Goal: Transaction & Acquisition: Purchase product/service

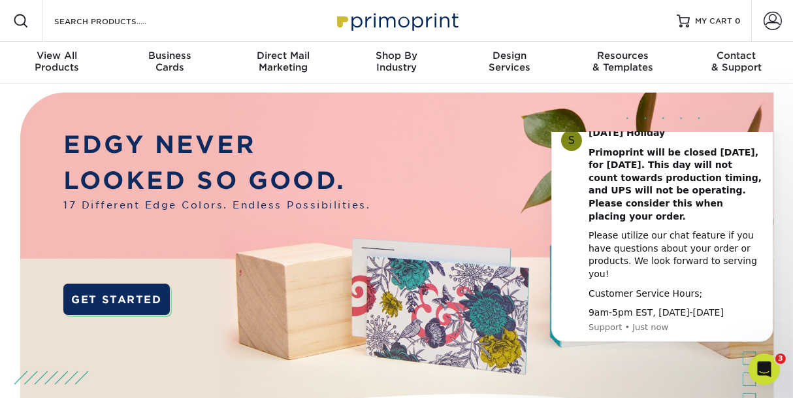
click at [770, 125] on icon "Dismiss notification" at bounding box center [769, 121] width 7 height 7
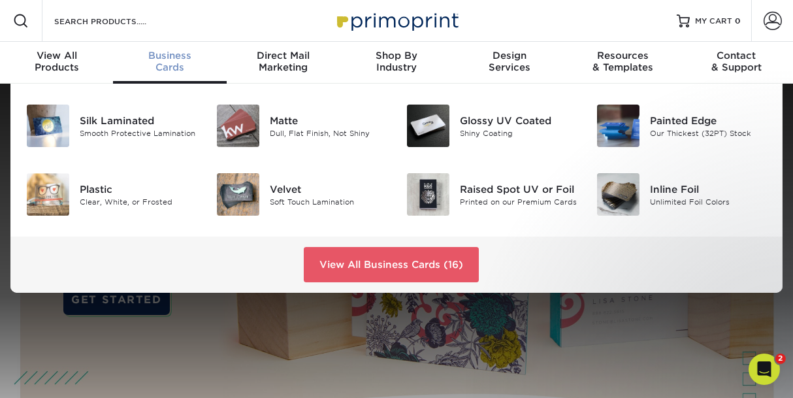
click at [167, 73] on div "Business Cards" at bounding box center [169, 62] width 113 height 24
click at [436, 216] on img at bounding box center [428, 194] width 42 height 42
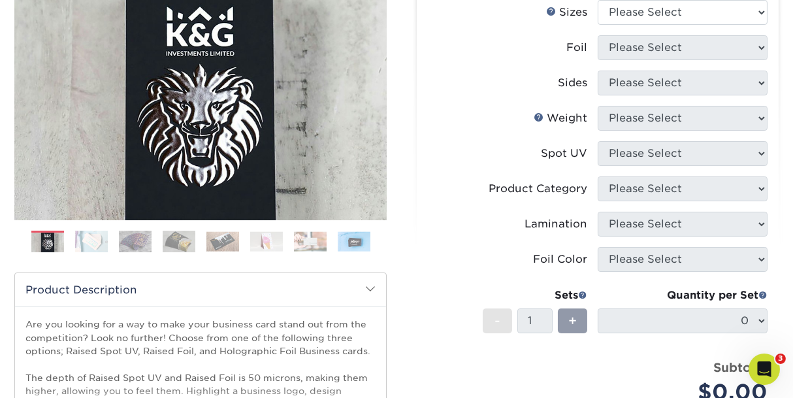
scroll to position [261, 0]
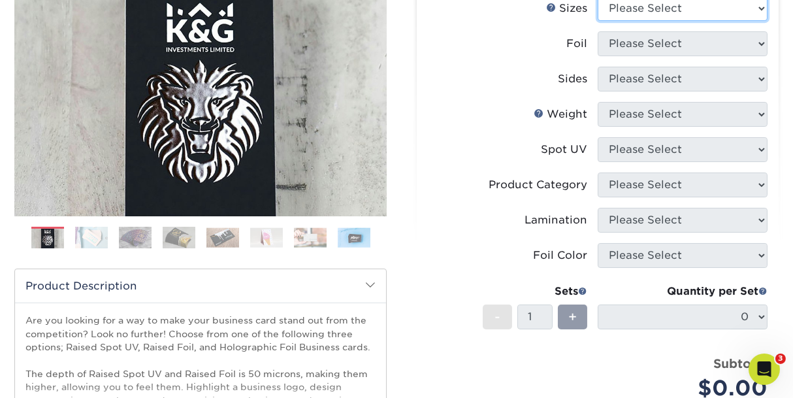
click at [658, 21] on select "Please Select 2" x 3.5" - Standard" at bounding box center [683, 8] width 170 height 25
select select "2.00x3.50"
click at [599, 21] on select "Please Select 2" x 3.5" - Standard" at bounding box center [683, 8] width 170 height 25
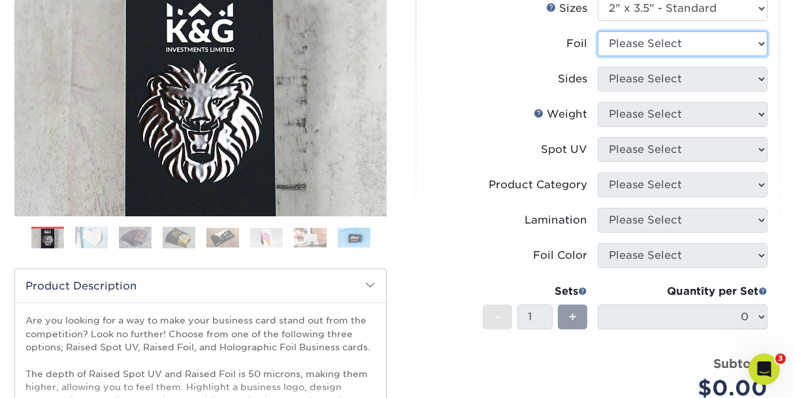
click at [669, 56] on select "Please Select No Yes" at bounding box center [683, 43] width 170 height 25
select select "1"
click at [599, 56] on select "Please Select No Yes" at bounding box center [683, 43] width 170 height 25
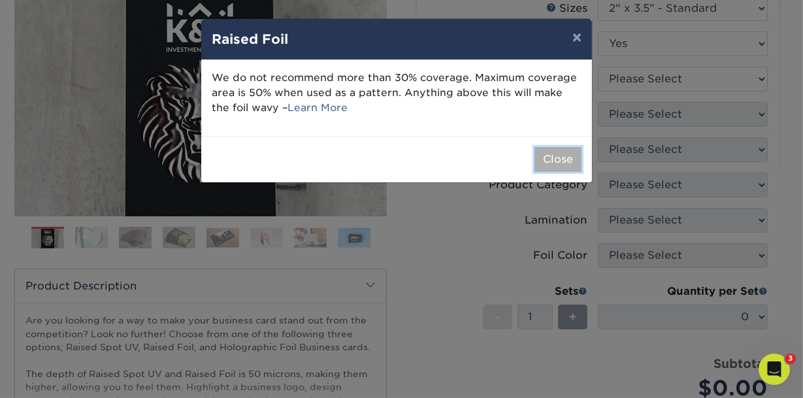
click at [557, 172] on button "Close" at bounding box center [557, 159] width 47 height 25
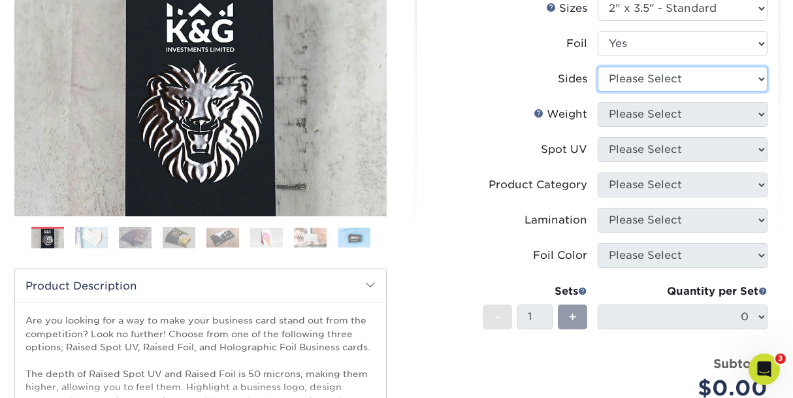
click at [712, 91] on select "Please Select Print Both Sides - Foil Both Sides Print Both Sides - Foil Front …" at bounding box center [683, 79] width 170 height 25
select select "a75ac2f1-9911-48d6-841d-245b5ac08f27"
click at [599, 91] on select "Please Select Print Both Sides - Foil Both Sides Print Both Sides - Foil Front …" at bounding box center [683, 79] width 170 height 25
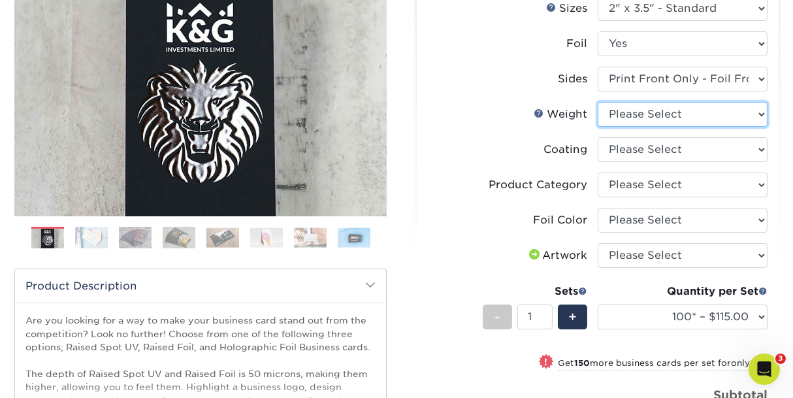
click at [685, 127] on select "Please Select 16PT" at bounding box center [683, 114] width 170 height 25
select select "16PT"
click at [599, 127] on select "Please Select 16PT" at bounding box center [683, 114] width 170 height 25
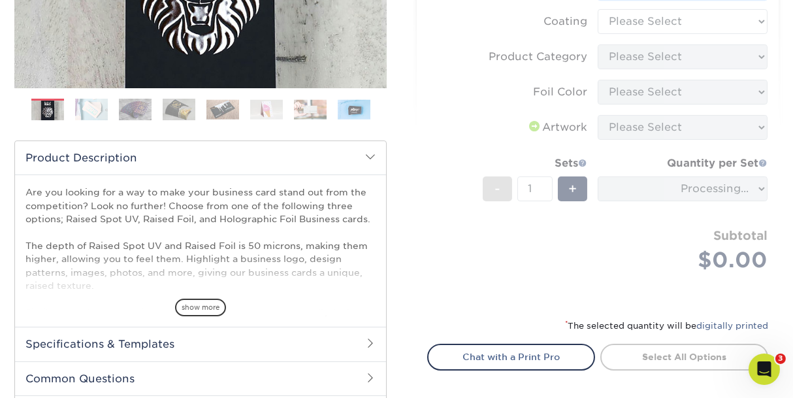
scroll to position [392, 0]
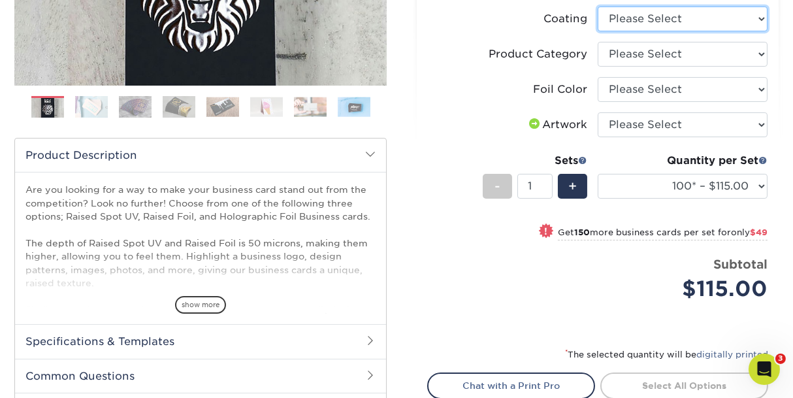
click at [703, 31] on select at bounding box center [683, 19] width 170 height 25
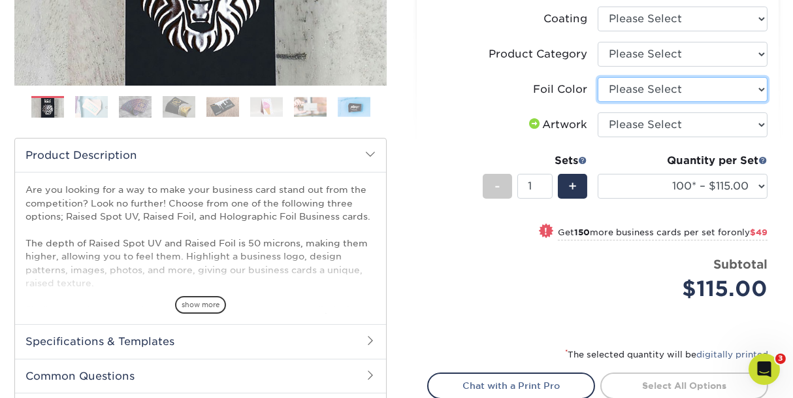
click at [683, 102] on select "Please Select Silver Foil Gold Foil Holographic Foil" at bounding box center [683, 89] width 170 height 25
select select "070be916-f238-4bbb-84b5-b64a15a64c9f"
click at [599, 102] on select "Please Select Silver Foil Gold Foil Holographic Foil" at bounding box center [683, 89] width 170 height 25
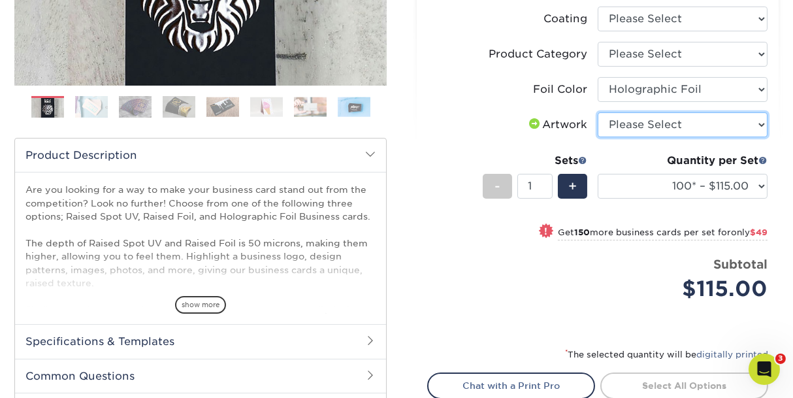
click at [676, 137] on select "Please Select I will upload files I need a design - $100" at bounding box center [683, 124] width 170 height 25
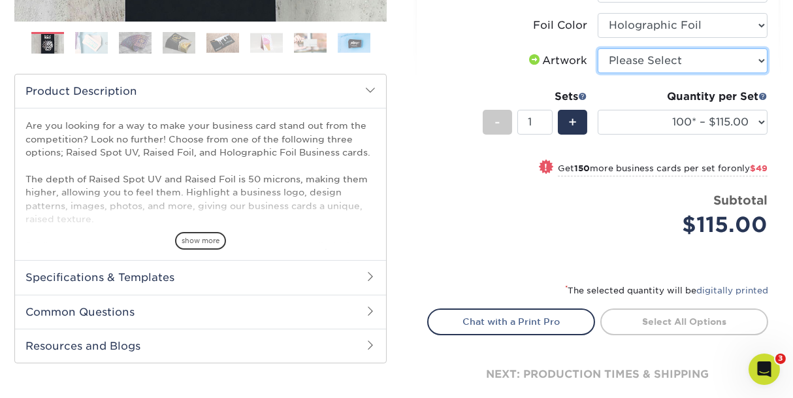
scroll to position [457, 0]
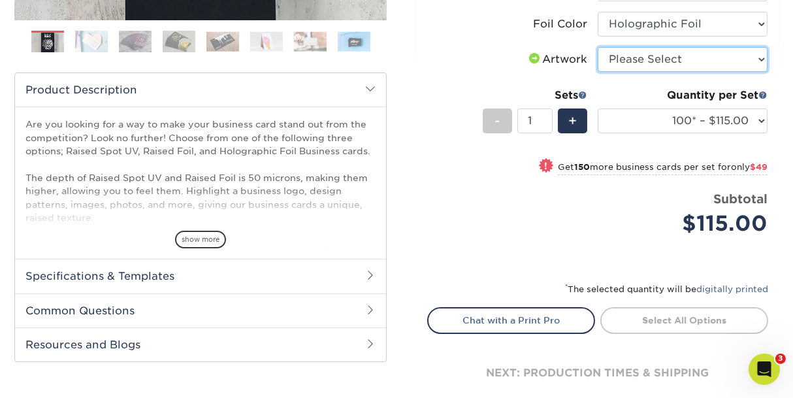
click at [678, 72] on select "Please Select I will upload files I need a design - $100" at bounding box center [683, 59] width 170 height 25
click at [496, 72] on label "Artwork" at bounding box center [513, 59] width 170 height 25
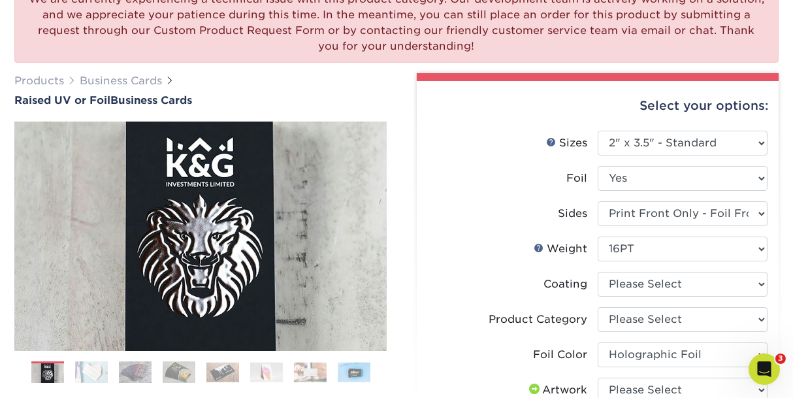
scroll to position [261, 0]
